Goal: Navigation & Orientation: Go to known website

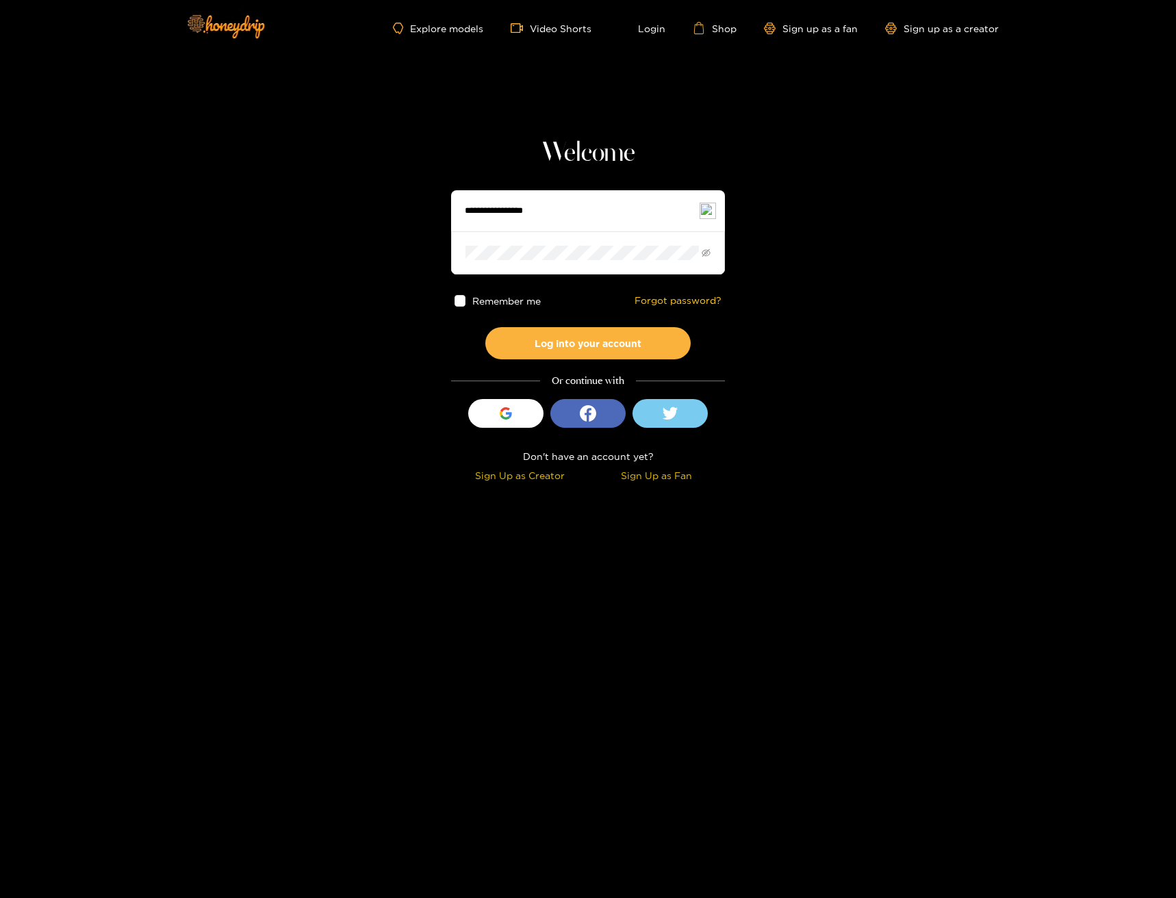
click at [521, 221] on input "text" at bounding box center [588, 210] width 274 height 41
click at [521, 218] on input "text" at bounding box center [588, 210] width 274 height 41
click at [541, 220] on input "text" at bounding box center [588, 210] width 274 height 41
type input "**********"
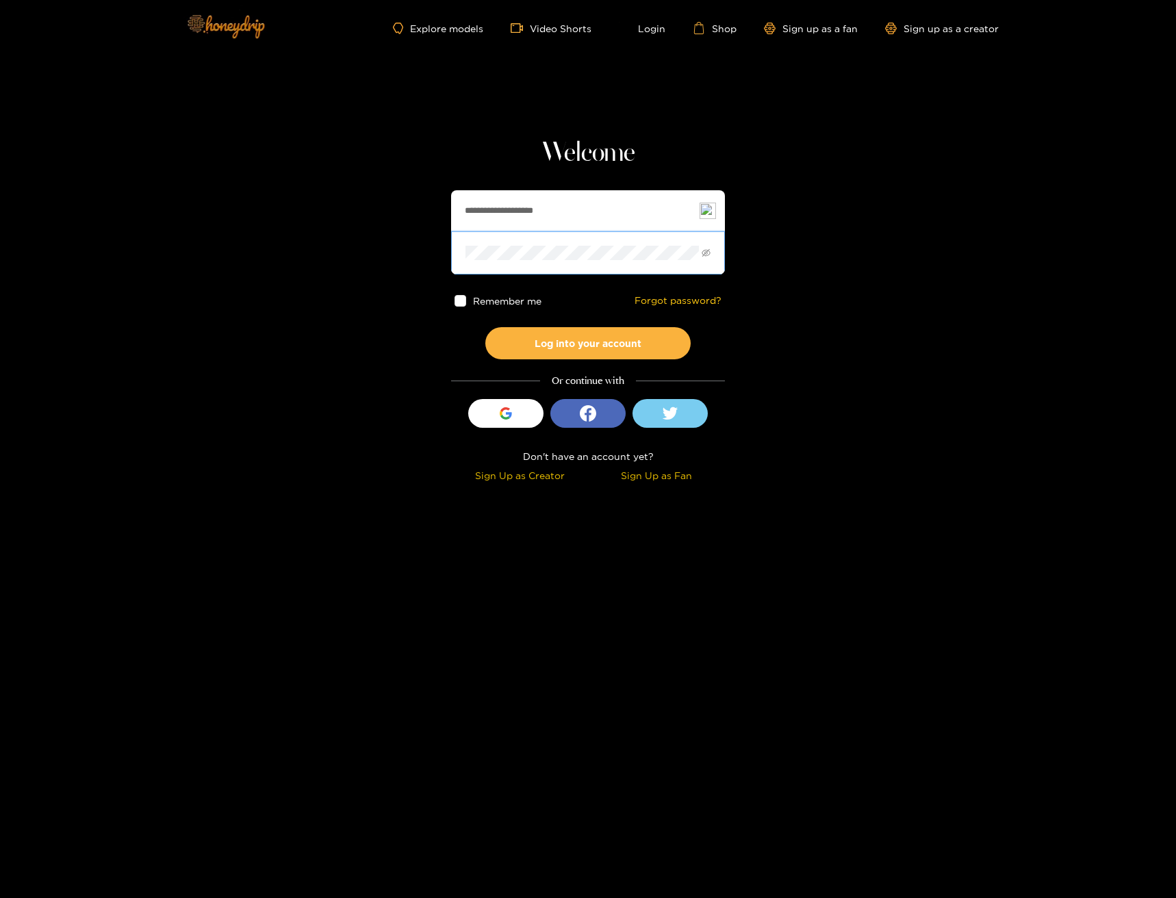
click at [224, 27] on img at bounding box center [225, 25] width 96 height 57
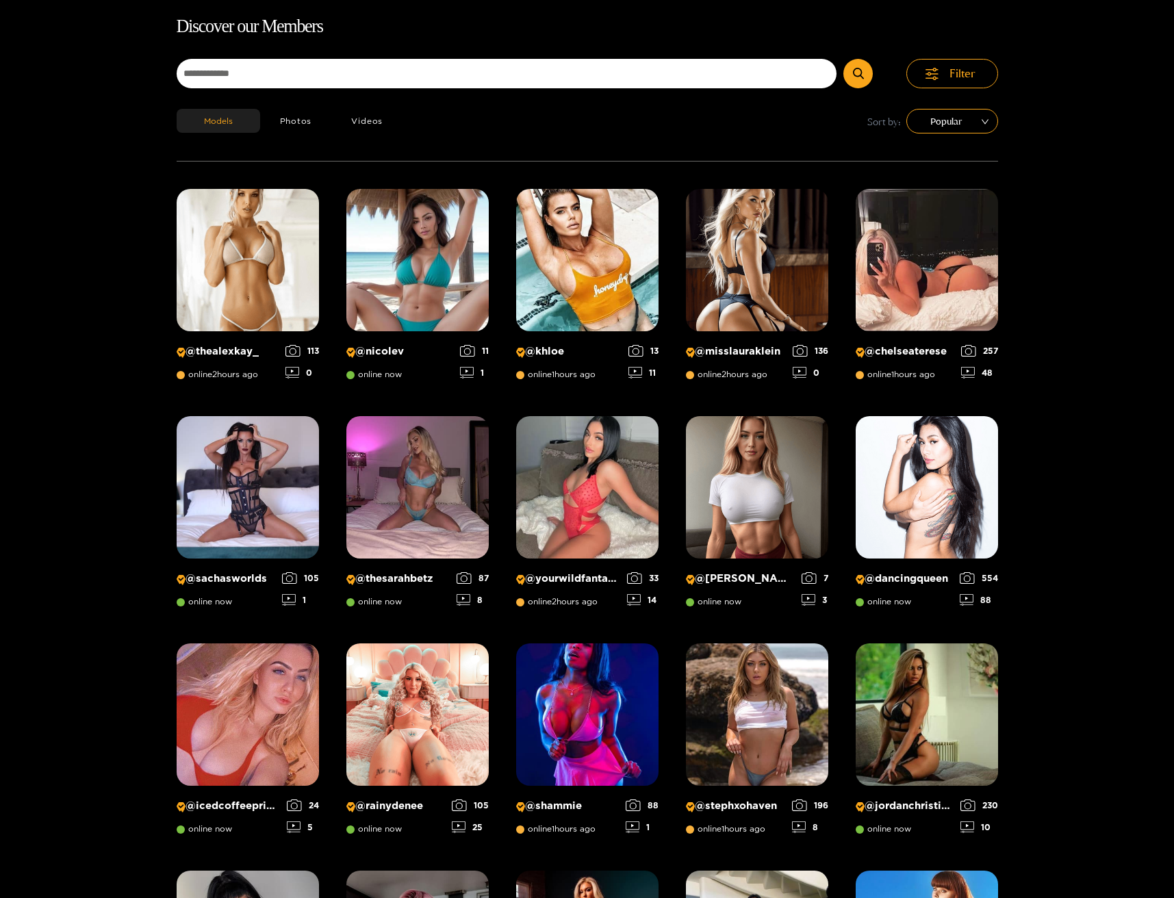
scroll to position [88, 0]
